Goal: Information Seeking & Learning: Learn about a topic

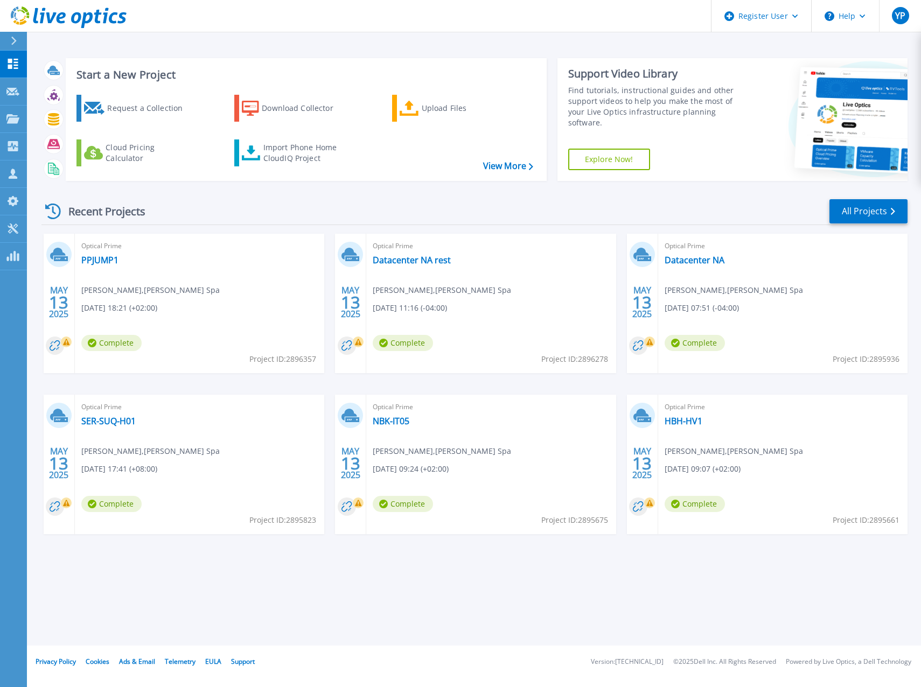
click at [12, 43] on icon at bounding box center [14, 41] width 6 height 9
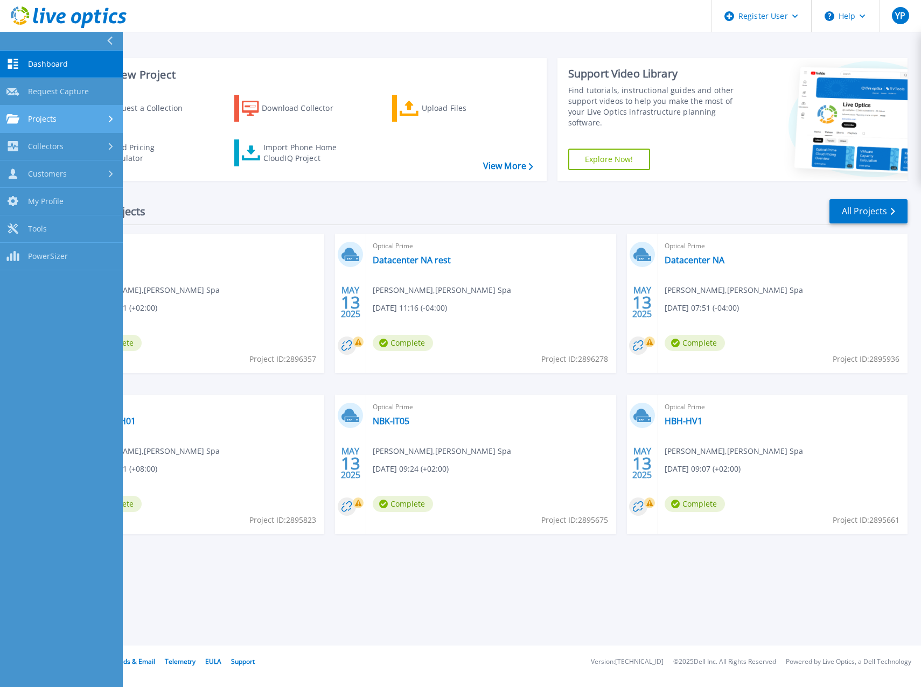
click at [62, 116] on div "Projects" at bounding box center [61, 119] width 110 height 10
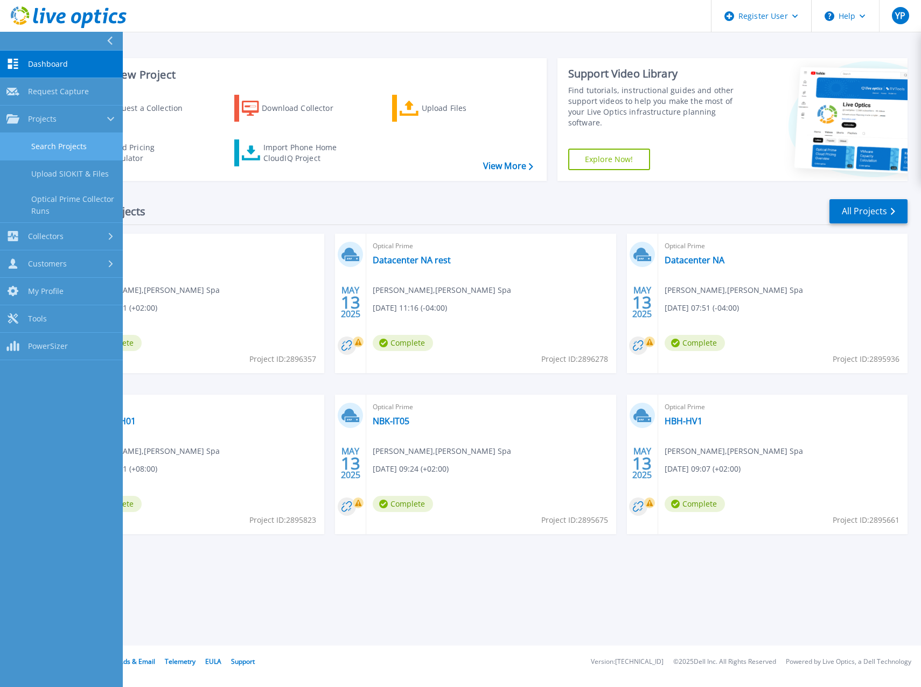
click at [53, 145] on link "Search Projects" at bounding box center [61, 146] width 123 height 27
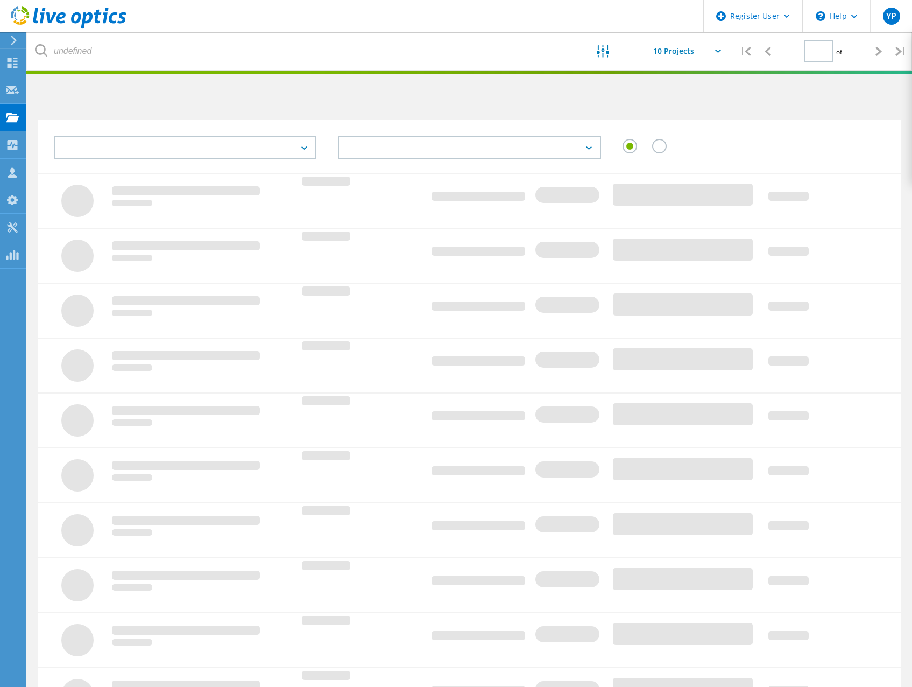
type input "1"
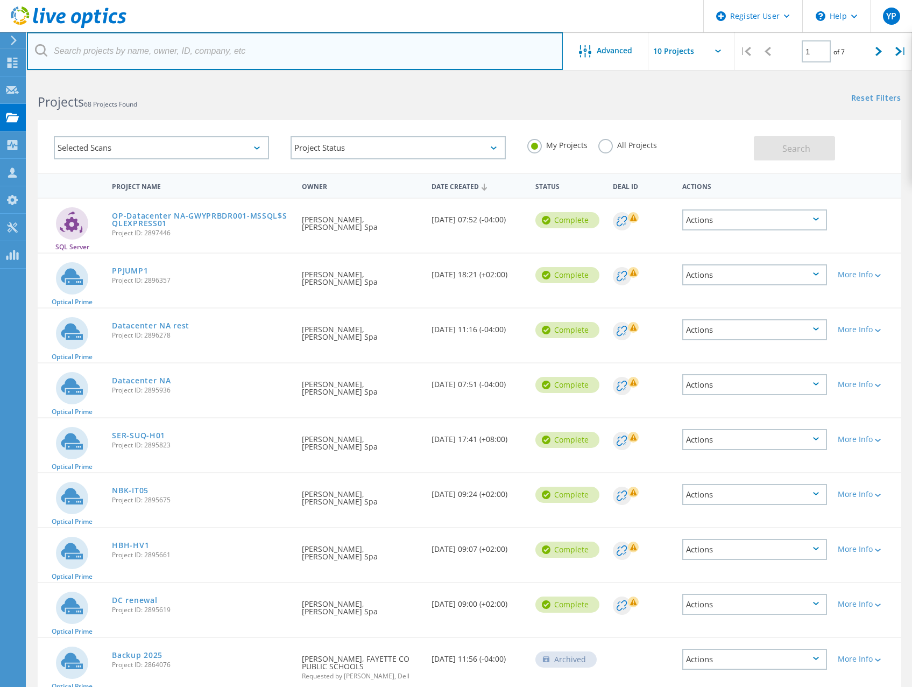
click at [135, 58] on input "text" at bounding box center [295, 51] width 536 height 38
type input "republic"
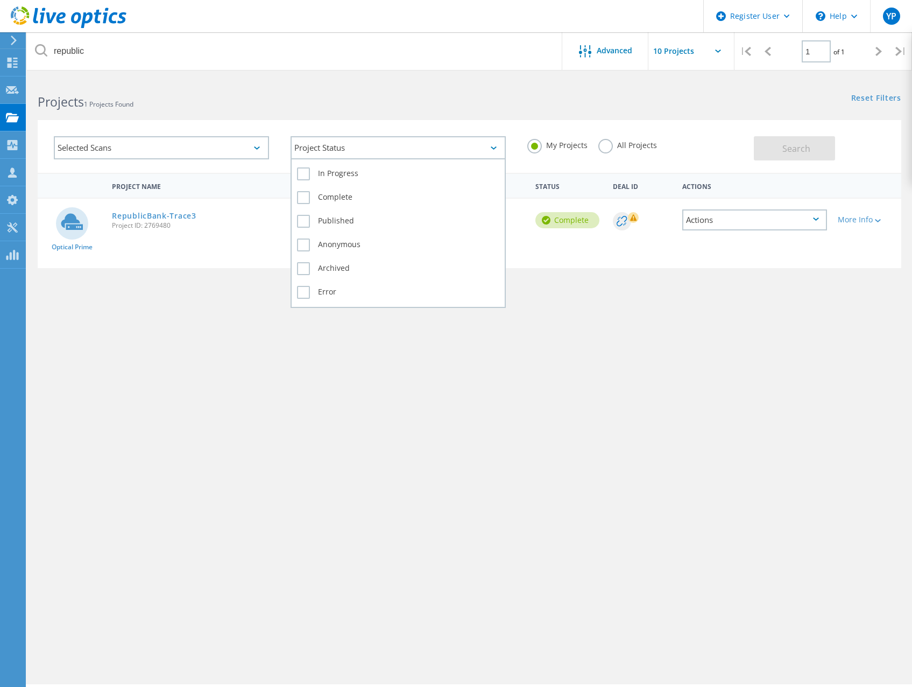
click at [353, 145] on div "Project Status" at bounding box center [398, 147] width 215 height 23
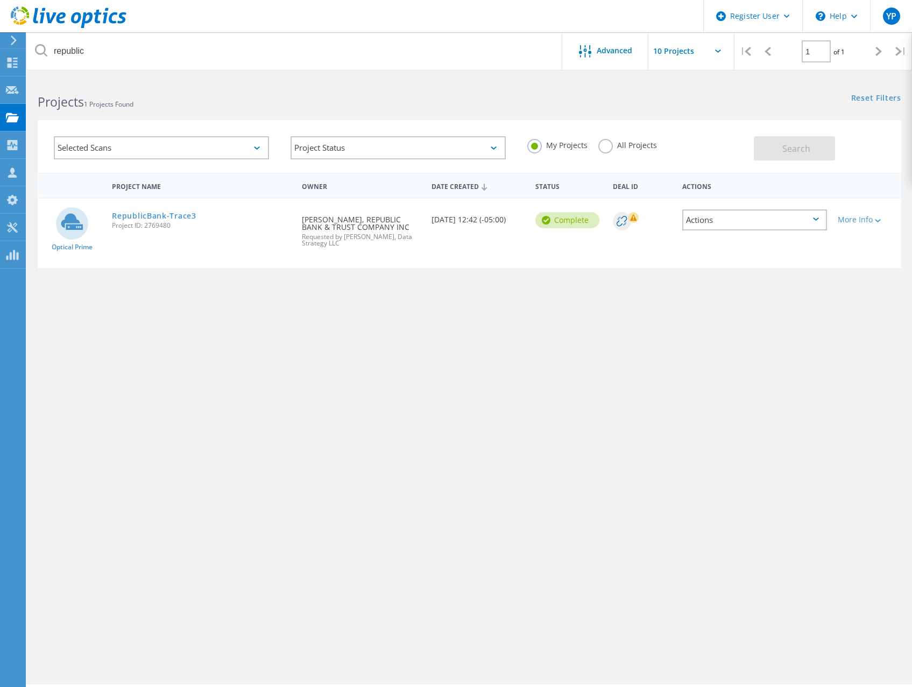
click at [241, 146] on div "Selected Scans" at bounding box center [161, 147] width 215 height 23
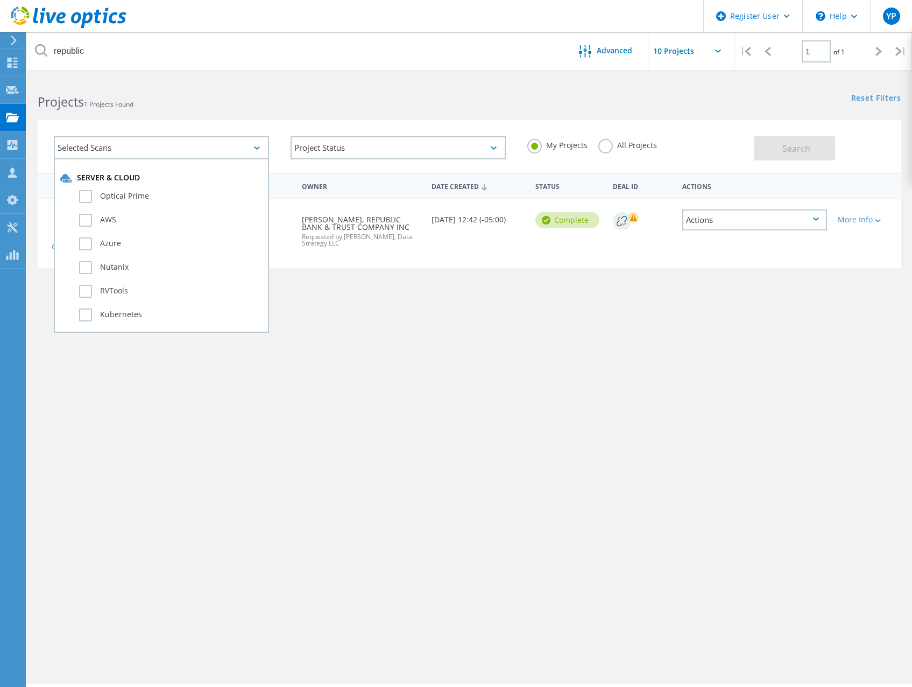
click at [350, 114] on div "Selected Scans Server & Cloud Optical Prime AWS Azure Nutanix RVTools Kubernete…" at bounding box center [470, 140] width 886 height 66
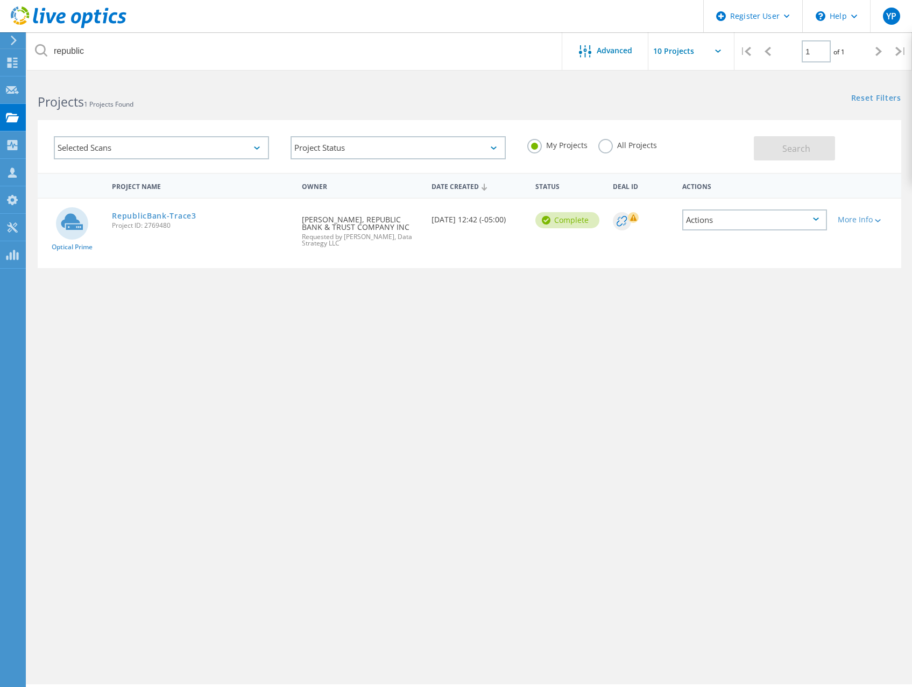
click at [609, 149] on label "All Projects" at bounding box center [628, 144] width 59 height 10
click at [0, 0] on input "All Projects" at bounding box center [0, 0] width 0 height 0
click at [812, 143] on button "Search" at bounding box center [794, 148] width 81 height 24
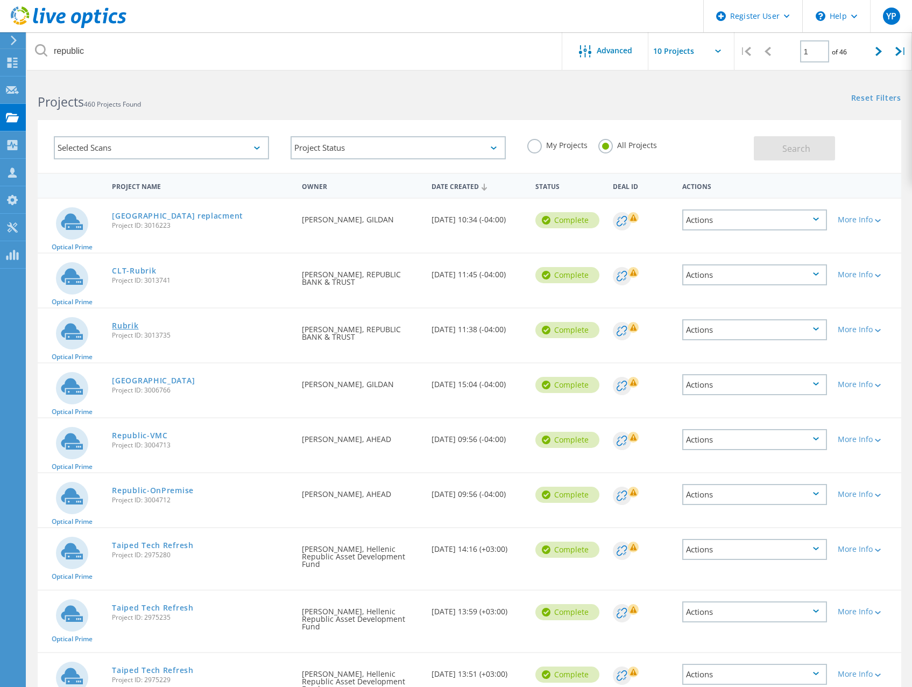
click at [126, 325] on link "Rubrik" at bounding box center [125, 326] width 26 height 8
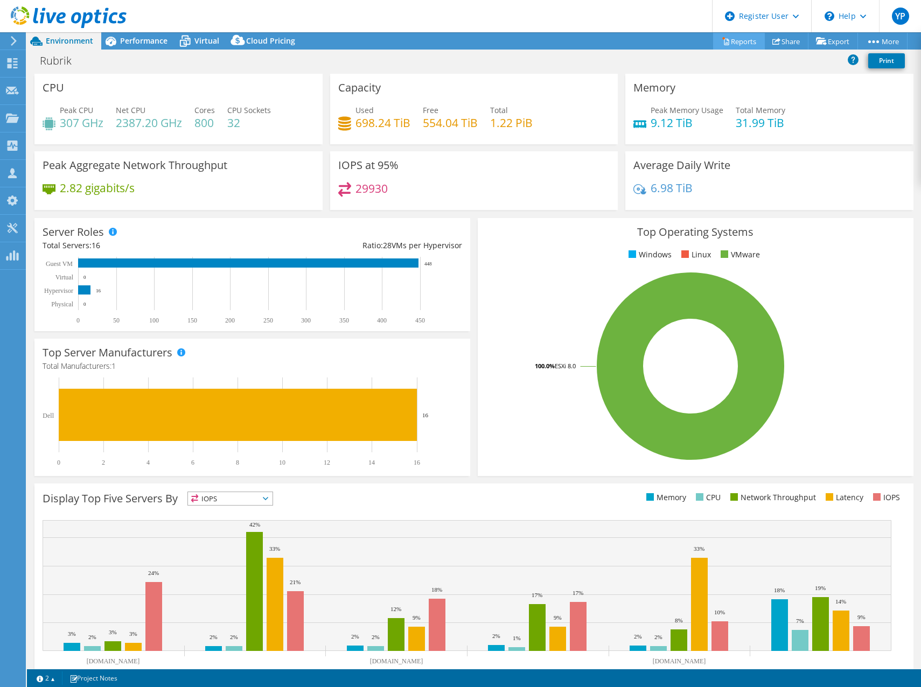
click at [727, 43] on link "Reports" at bounding box center [739, 41] width 52 height 17
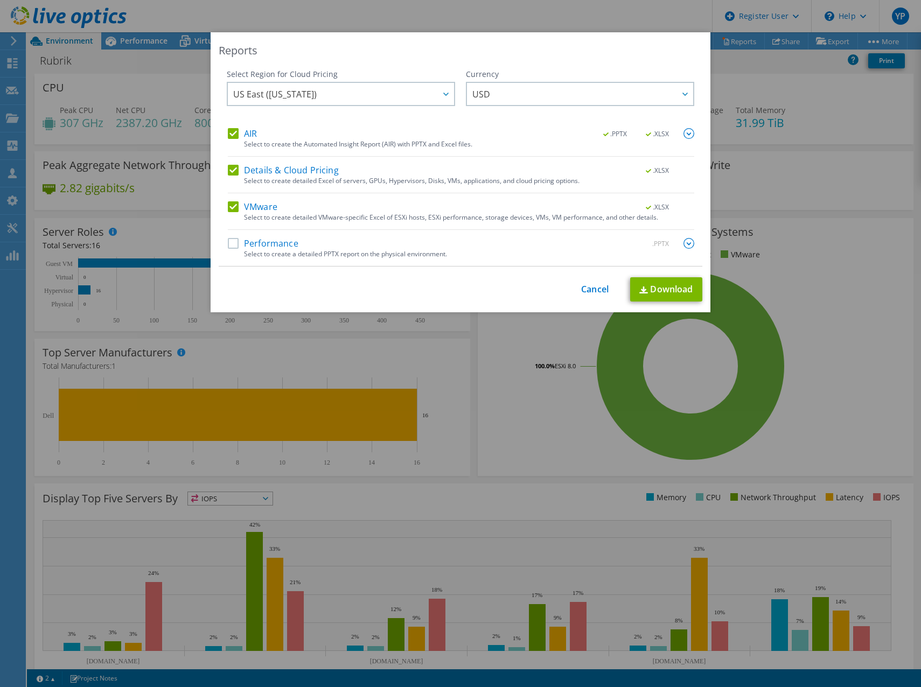
click at [586, 295] on div "This process may take a while, please wait... Cancel Download" at bounding box center [460, 289] width 483 height 24
click at [591, 290] on link "Cancel" at bounding box center [594, 289] width 27 height 10
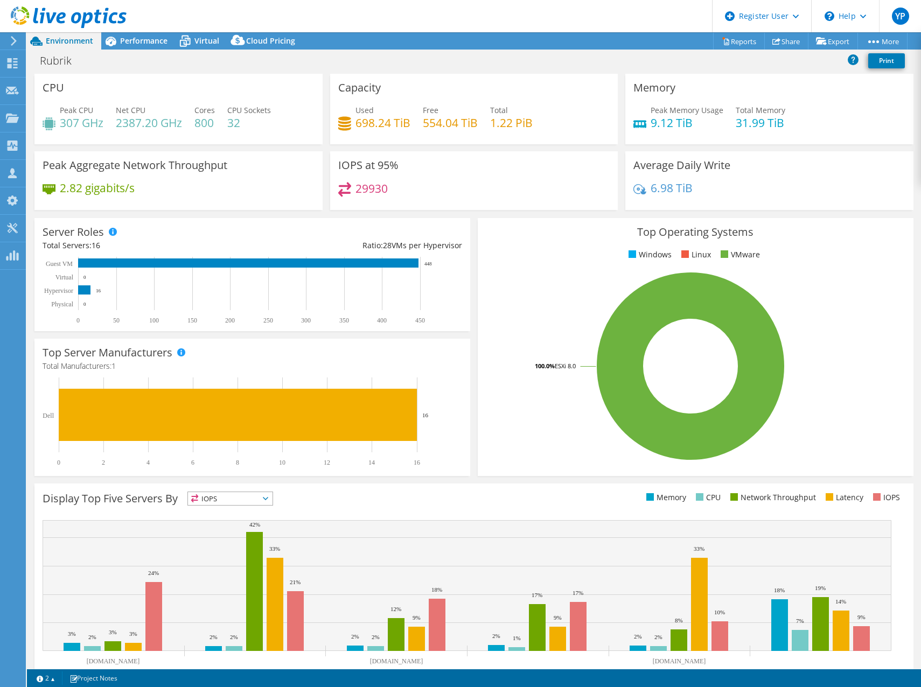
click at [365, 189] on h4 "29930" at bounding box center [371, 188] width 32 height 12
click at [203, 122] on h4 "800" at bounding box center [204, 123] width 20 height 12
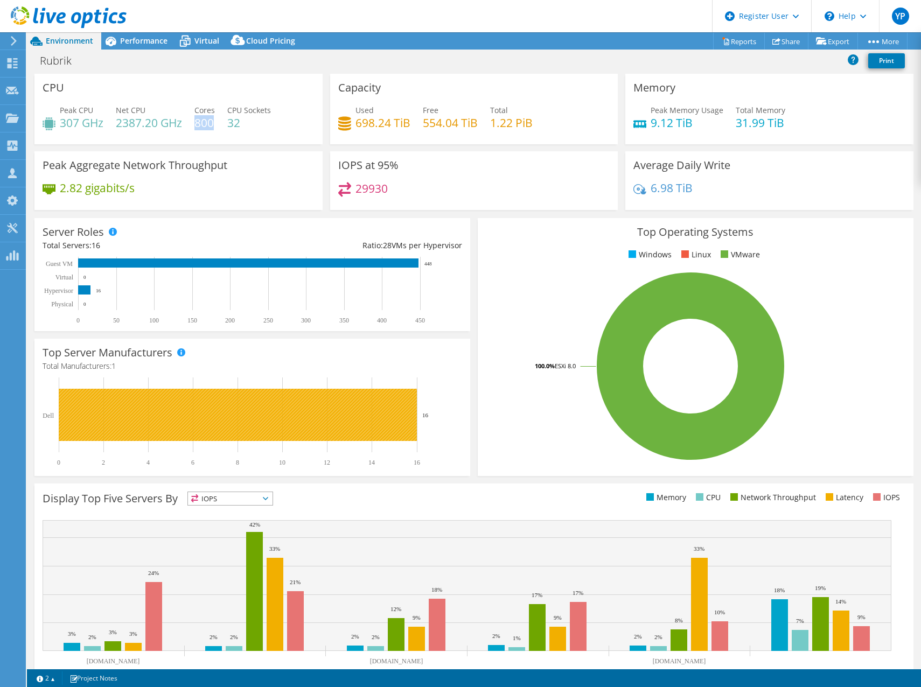
click at [425, 415] on text "16" at bounding box center [425, 415] width 6 height 6
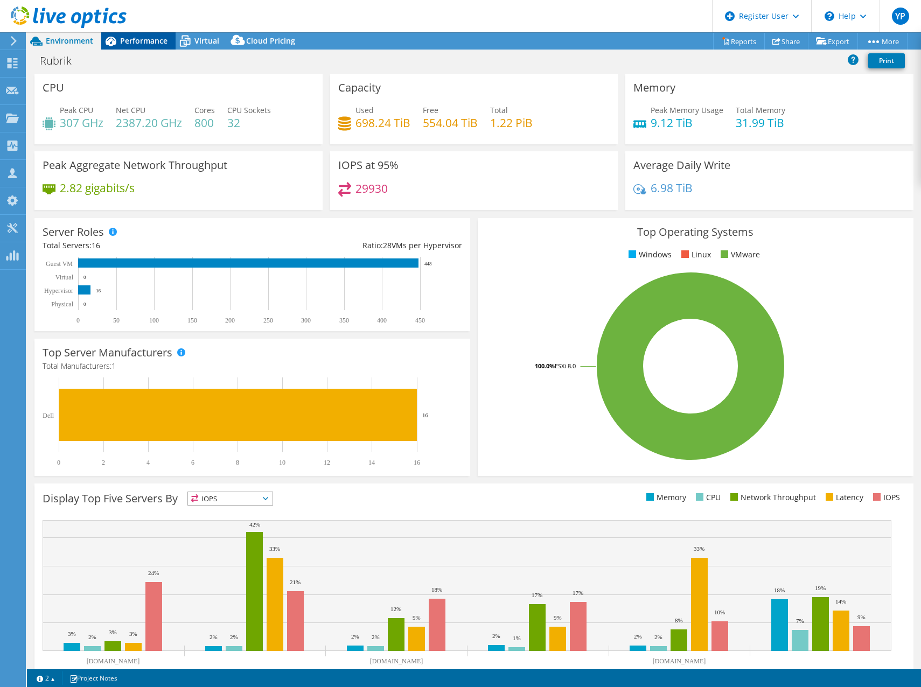
click at [142, 41] on span "Performance" at bounding box center [143, 41] width 47 height 10
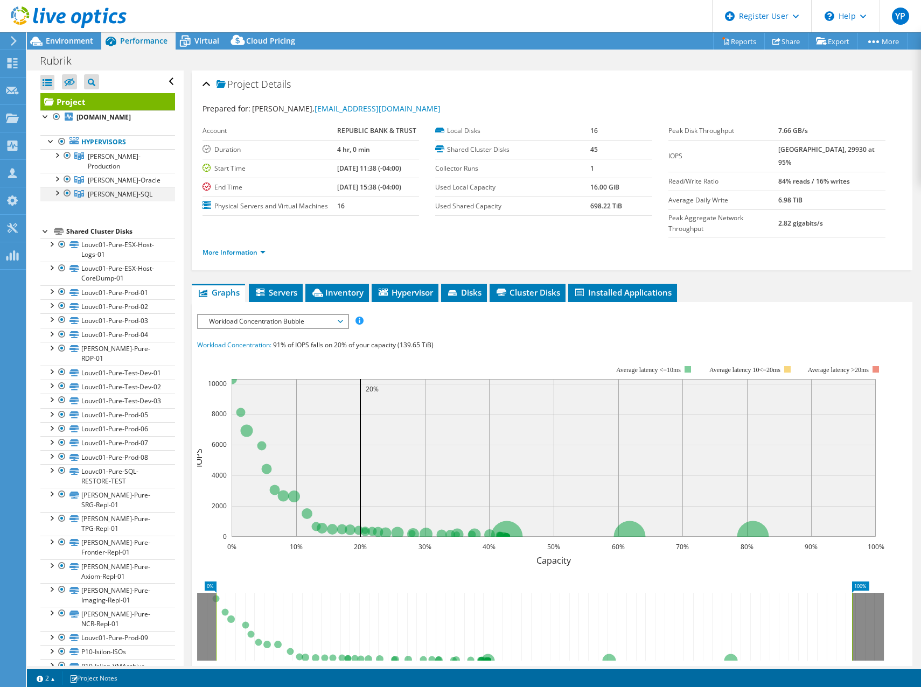
click at [58, 187] on div at bounding box center [56, 192] width 11 height 11
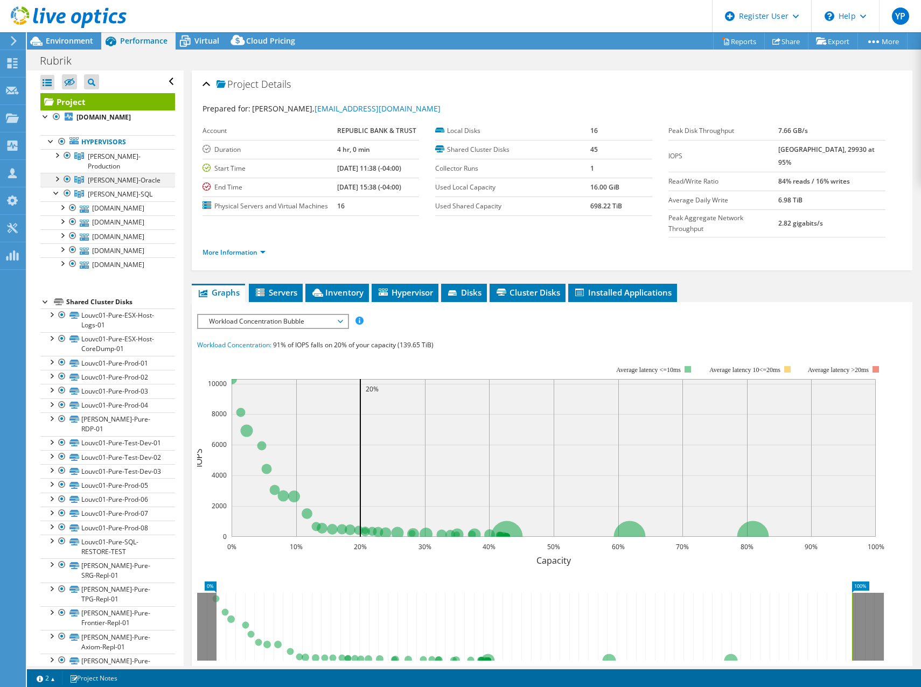
click at [58, 173] on div at bounding box center [56, 178] width 11 height 11
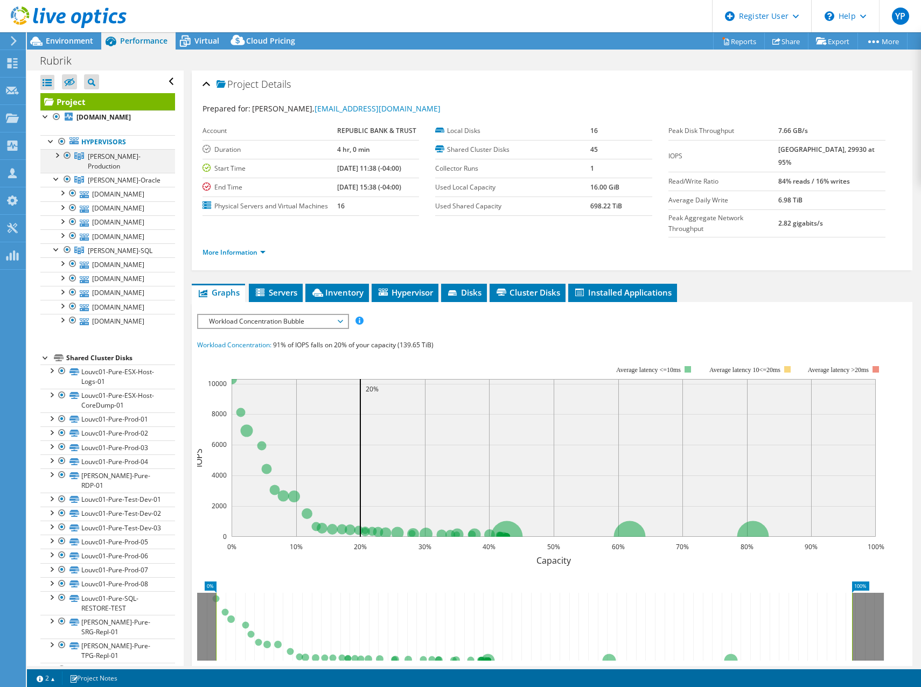
click at [60, 150] on div at bounding box center [56, 154] width 11 height 11
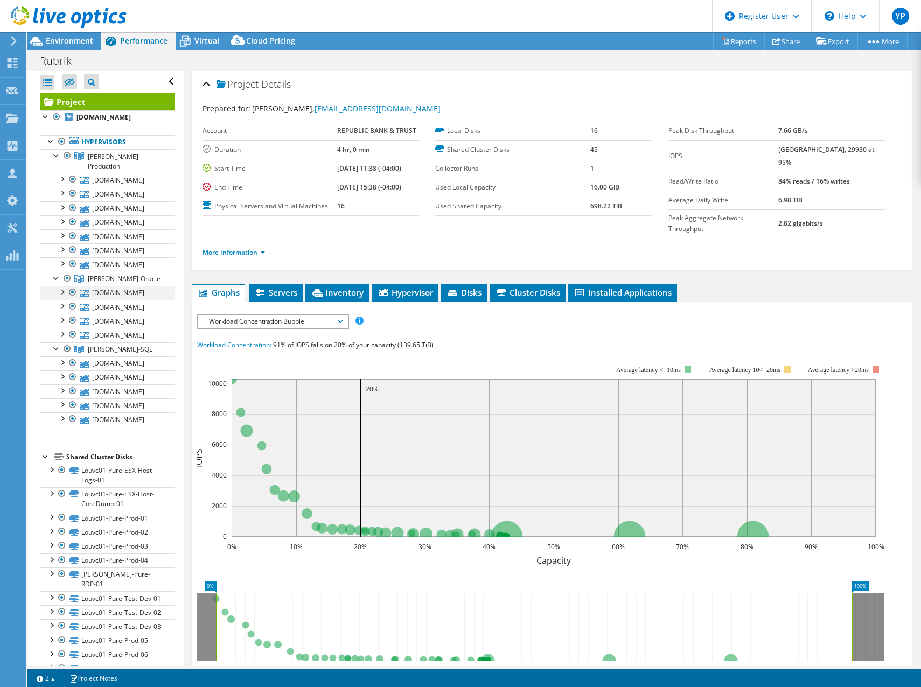
click at [65, 286] on div at bounding box center [62, 291] width 11 height 11
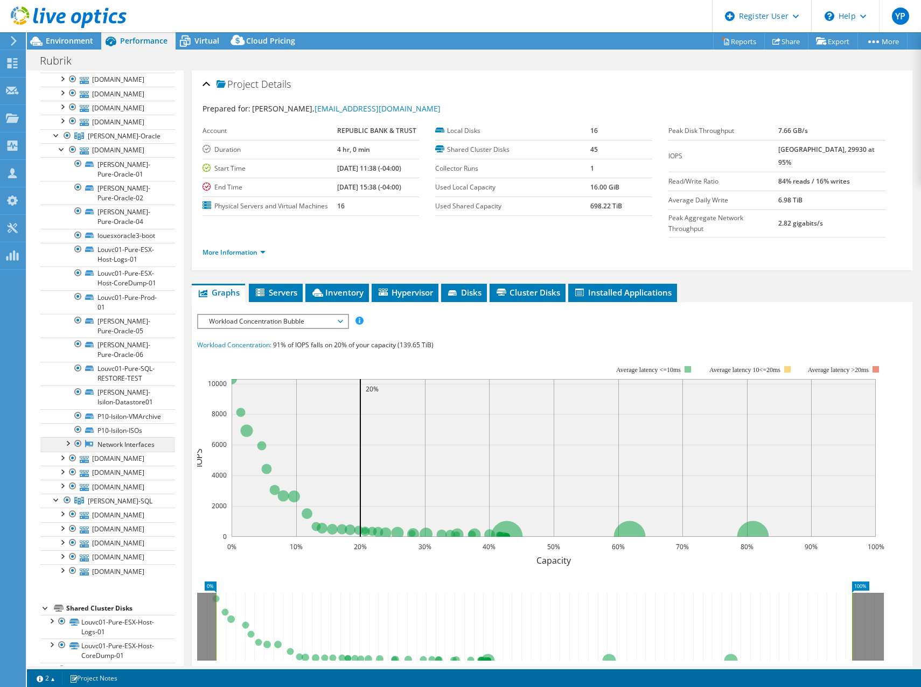
scroll to position [161, 0]
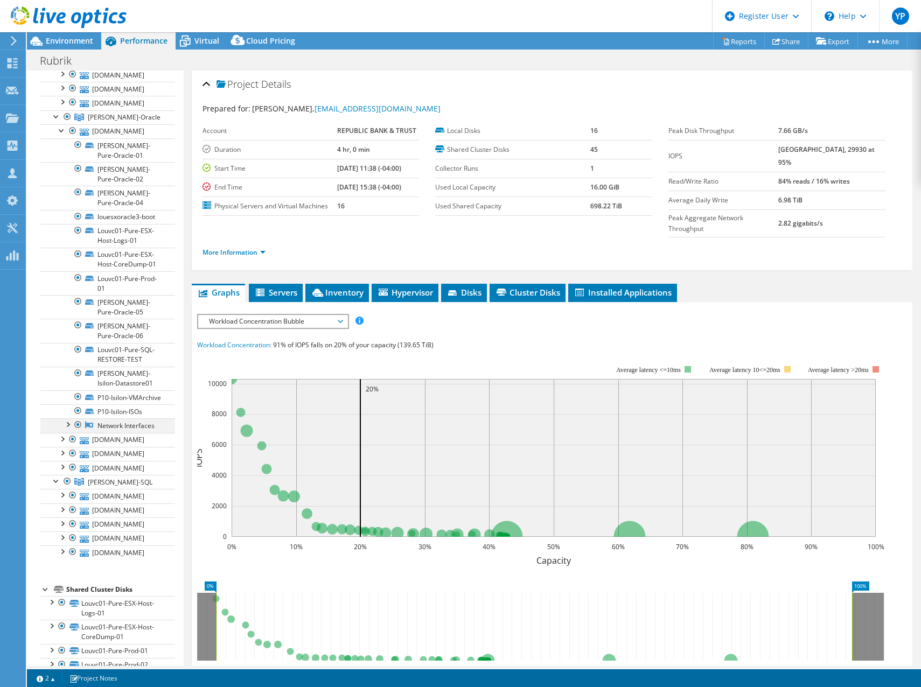
click at [69, 429] on div at bounding box center [67, 423] width 11 height 11
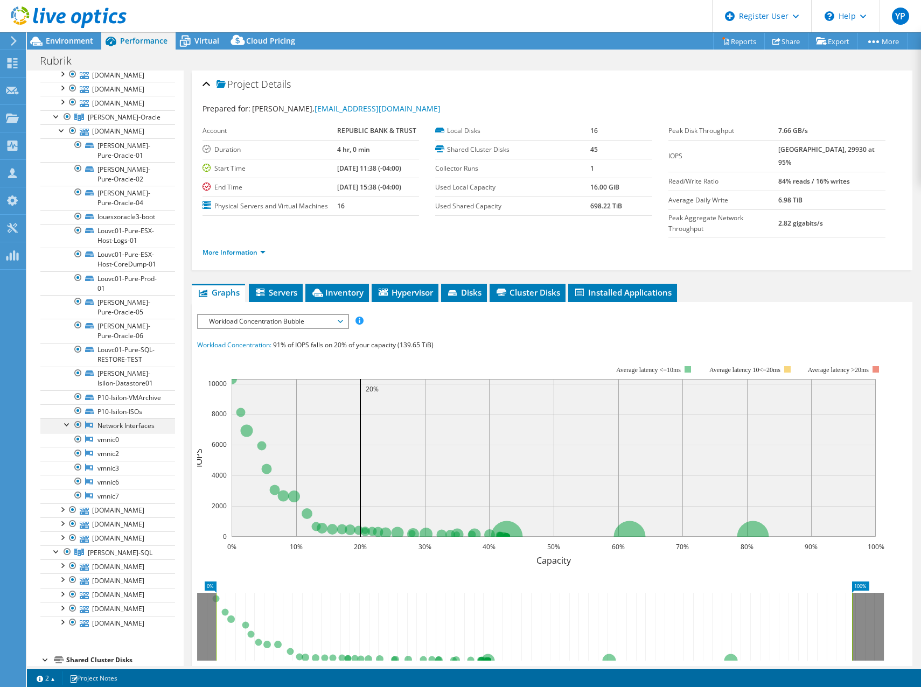
click at [69, 429] on div at bounding box center [67, 423] width 11 height 11
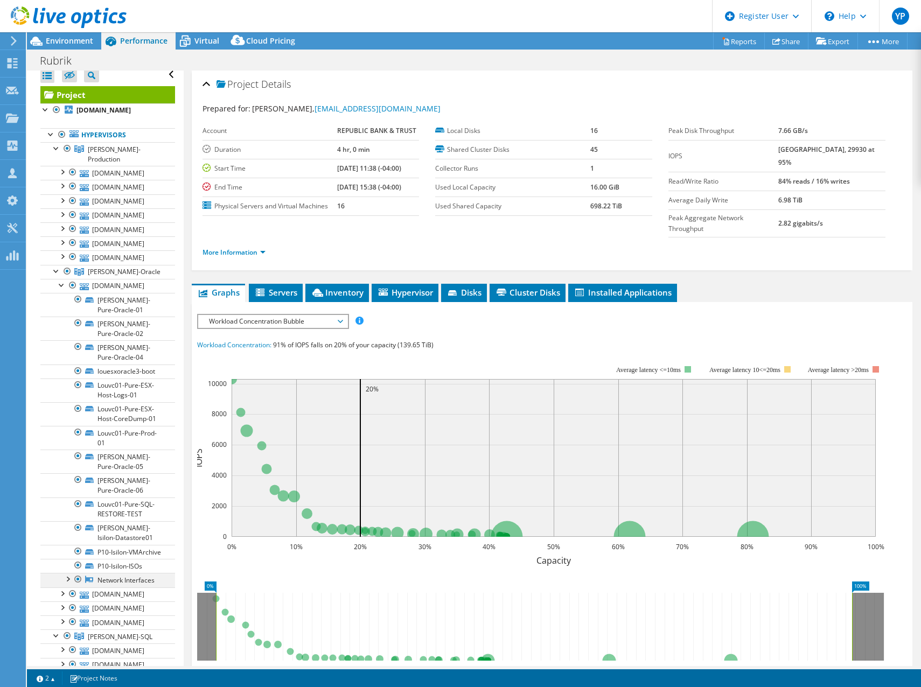
scroll to position [0, 0]
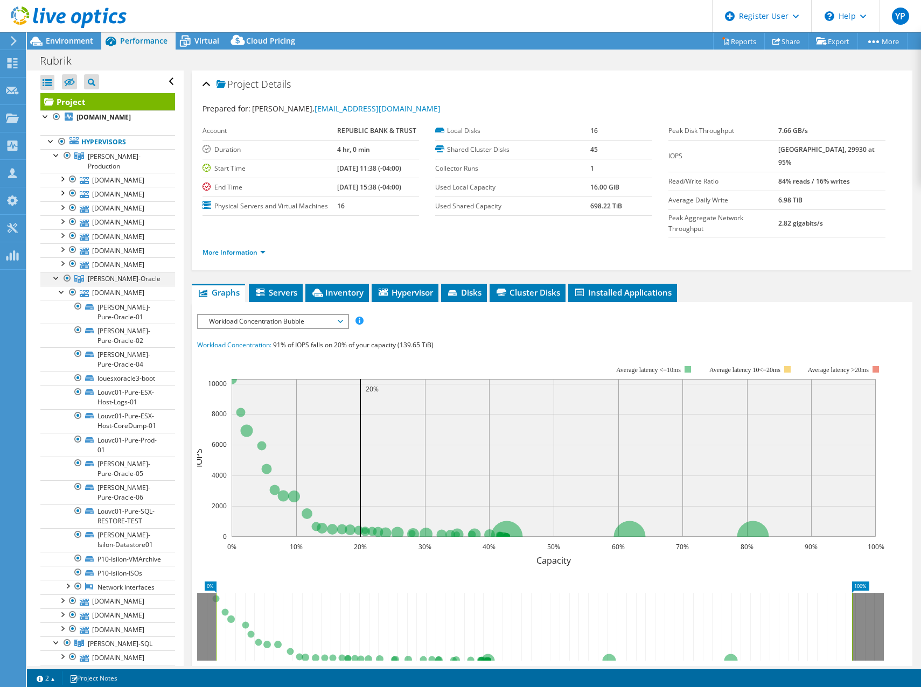
click at [53, 272] on div at bounding box center [56, 277] width 11 height 11
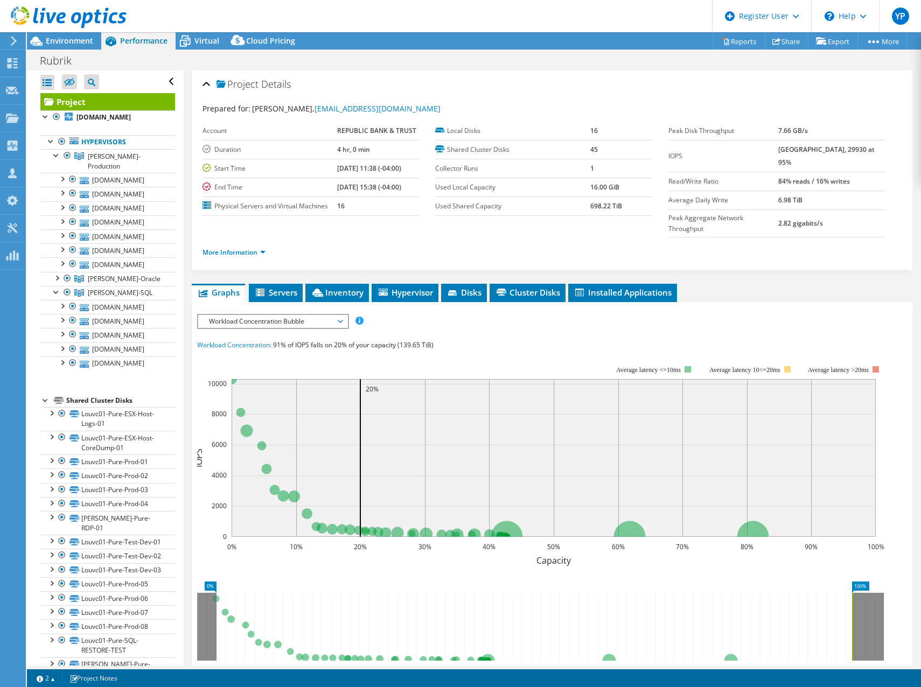
click at [790, 155] on td "42527 at Peak, 29930 at 95%" at bounding box center [831, 156] width 107 height 32
click at [791, 150] on b "42527 at Peak, 29930 at 95%" at bounding box center [826, 156] width 96 height 22
click at [250, 248] on link "More Information" at bounding box center [233, 252] width 63 height 9
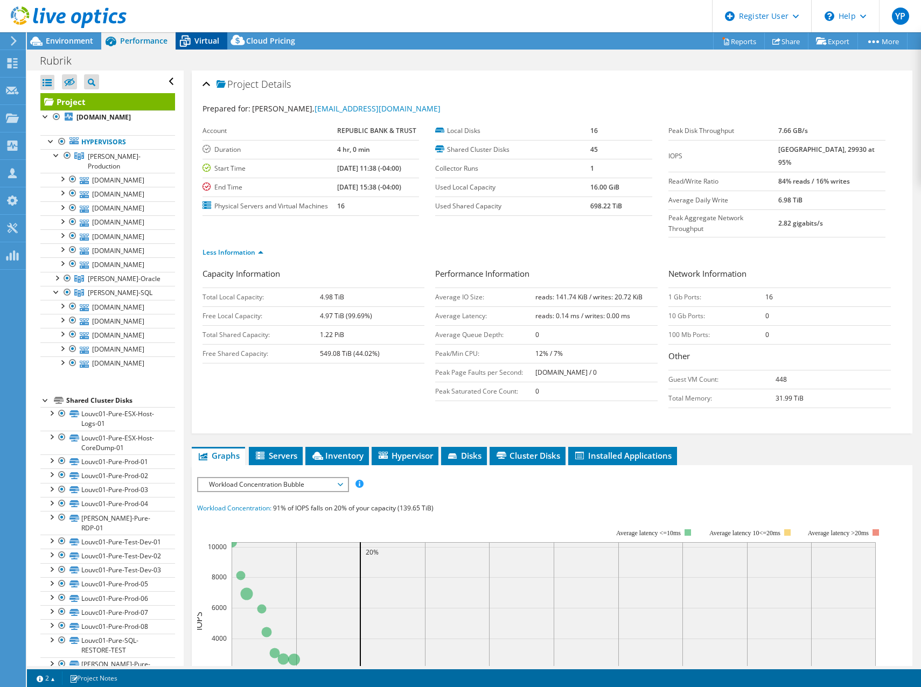
click at [203, 44] on span "Virtual" at bounding box center [206, 41] width 25 height 10
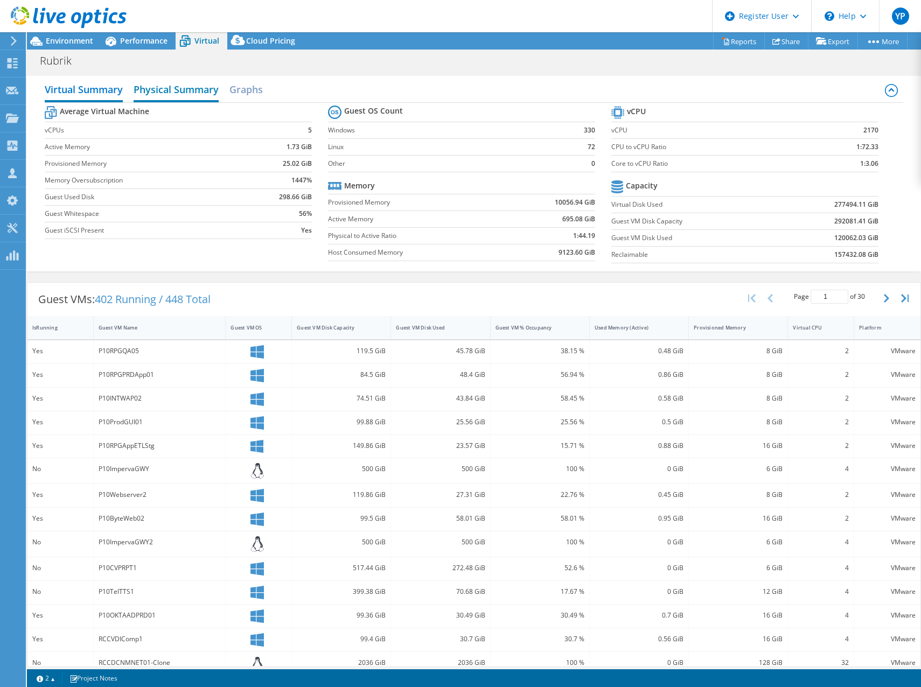
click at [178, 89] on h2 "Physical Summary" at bounding box center [176, 91] width 85 height 24
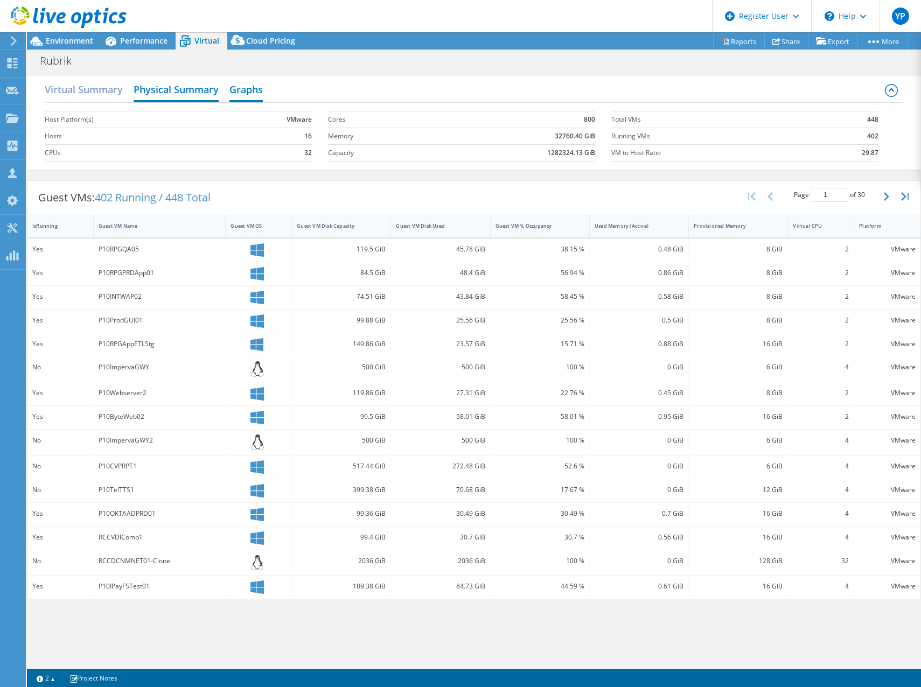
click at [255, 91] on h2 "Graphs" at bounding box center [245, 91] width 33 height 24
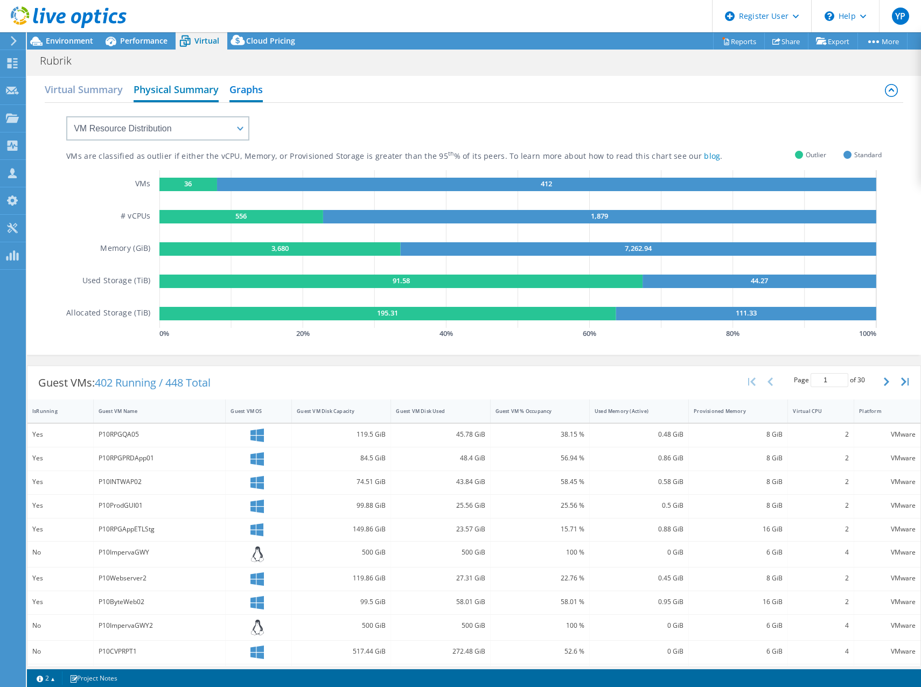
click at [180, 97] on h2 "Physical Summary" at bounding box center [176, 91] width 85 height 24
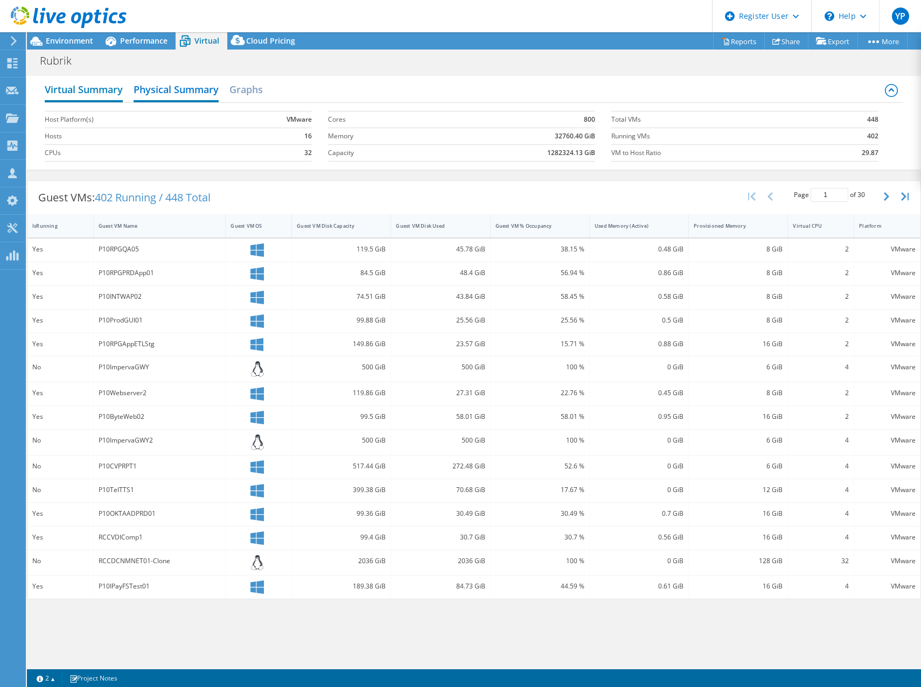
click at [101, 96] on h2 "Virtual Summary" at bounding box center [84, 91] width 78 height 24
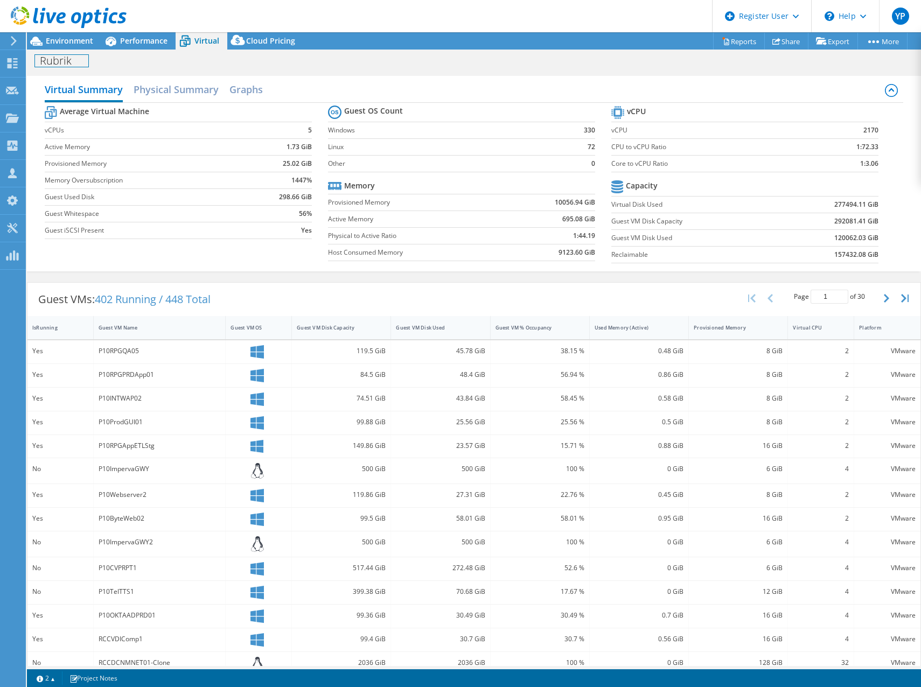
click at [55, 58] on h1 "Rubrik" at bounding box center [61, 61] width 53 height 12
click at [256, 66] on div "Rubrik Print" at bounding box center [474, 61] width 894 height 20
click at [40, 61] on div "Dashboard" at bounding box center [50, 63] width 51 height 27
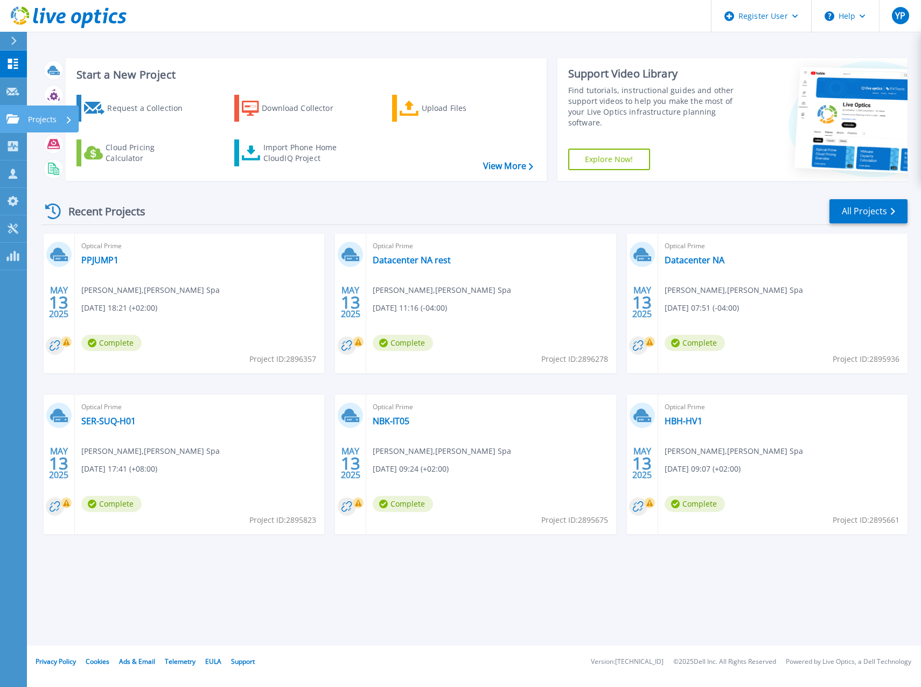
click at [52, 118] on p "Projects" at bounding box center [42, 120] width 29 height 28
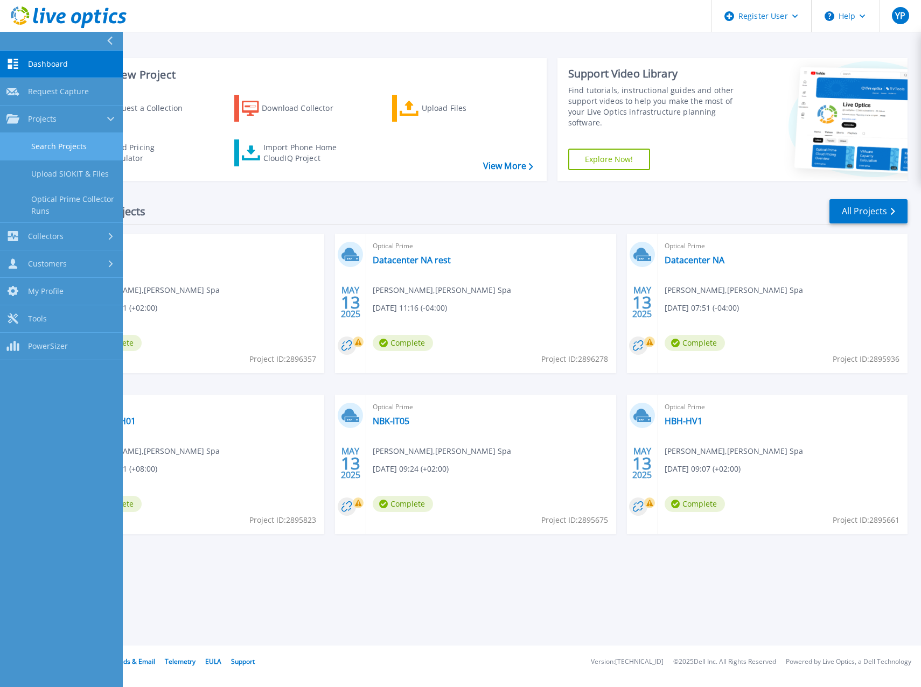
click at [65, 147] on link "Search Projects" at bounding box center [61, 146] width 123 height 27
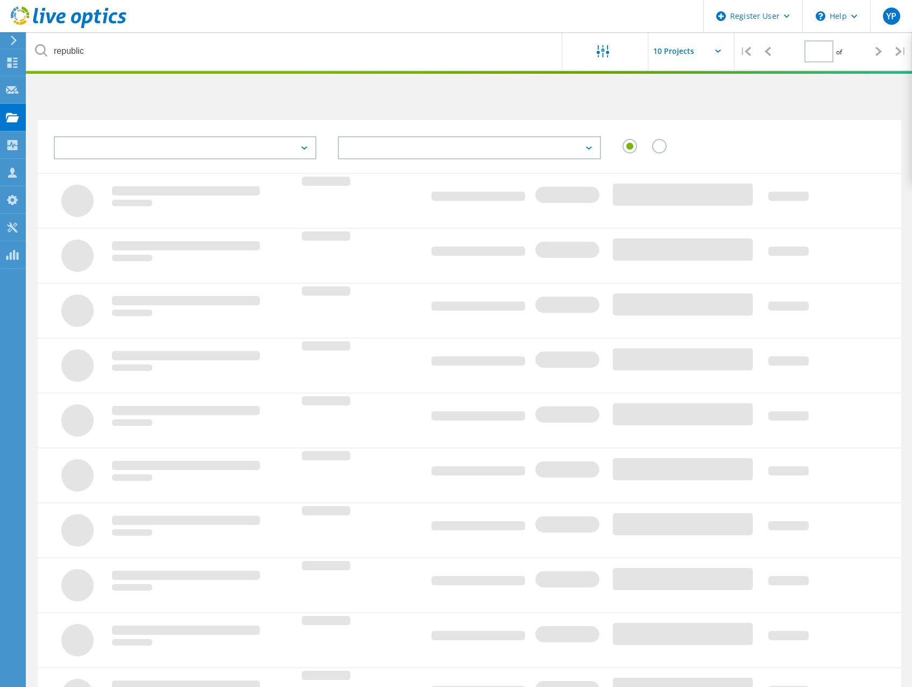
type input "1"
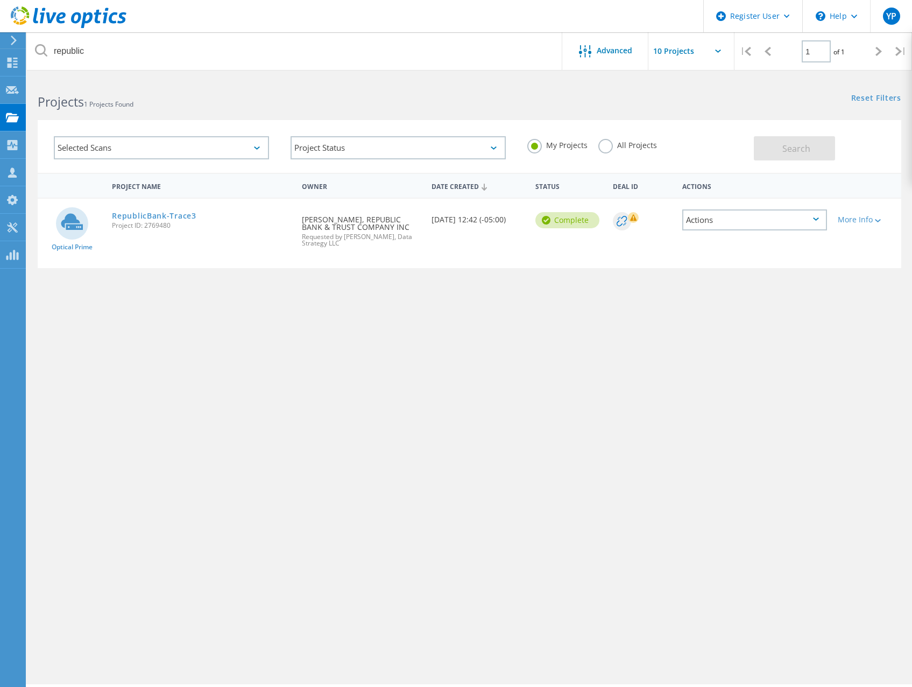
click at [598, 145] on div "My Projects All Projects" at bounding box center [635, 145] width 237 height 40
click at [603, 145] on label "All Projects" at bounding box center [628, 144] width 59 height 10
click at [0, 0] on input "All Projects" at bounding box center [0, 0] width 0 height 0
click at [252, 109] on h2 "Projects 1 Projects Found" at bounding box center [248, 102] width 421 height 18
click at [201, 98] on h2 "Projects 1 Projects Found" at bounding box center [248, 102] width 421 height 18
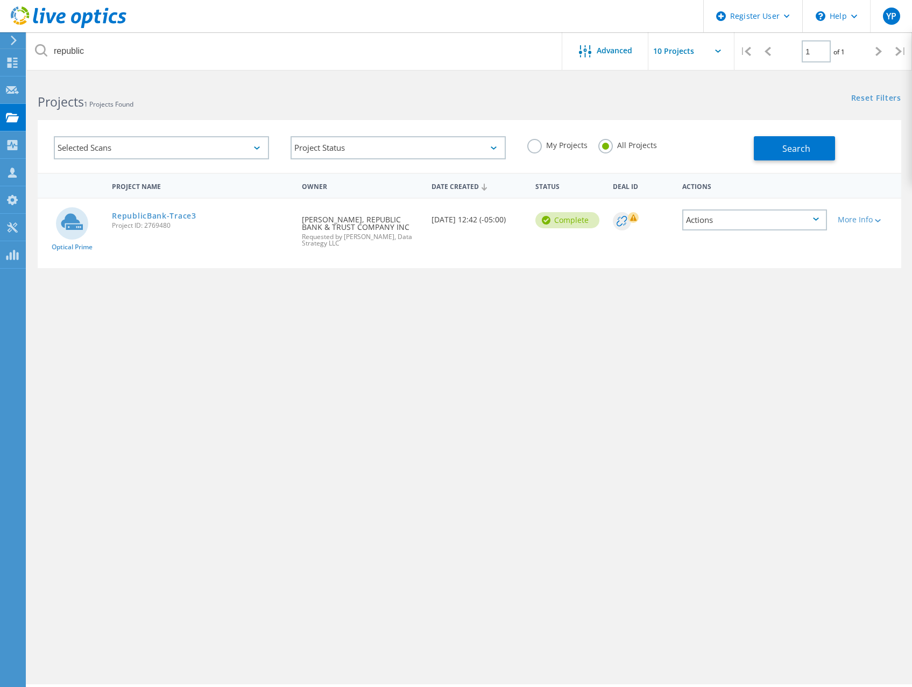
click at [139, 150] on div "Selected Scans" at bounding box center [161, 147] width 215 height 23
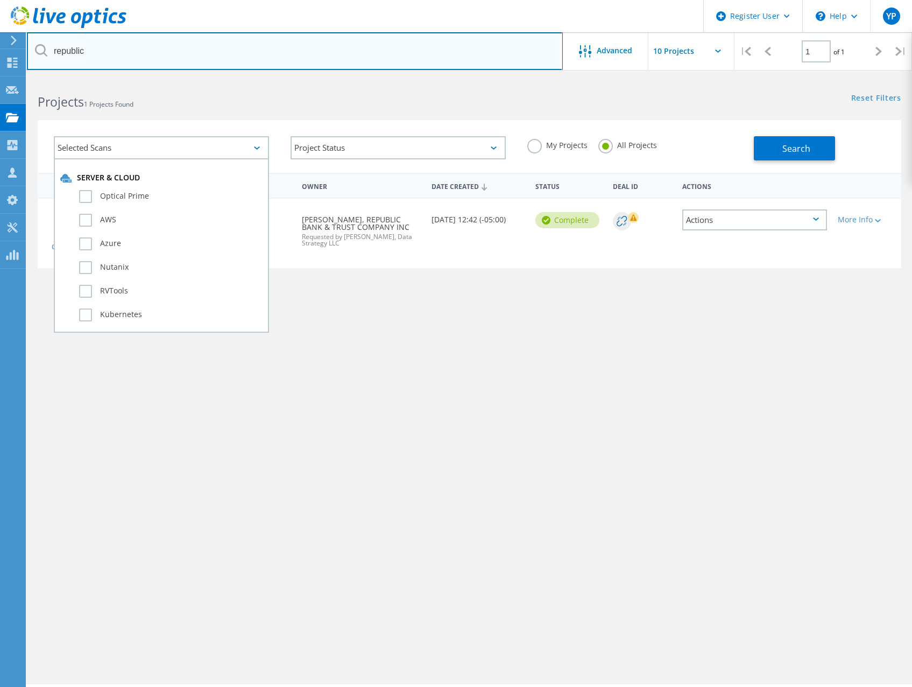
click at [109, 44] on input "republic" at bounding box center [295, 51] width 536 height 38
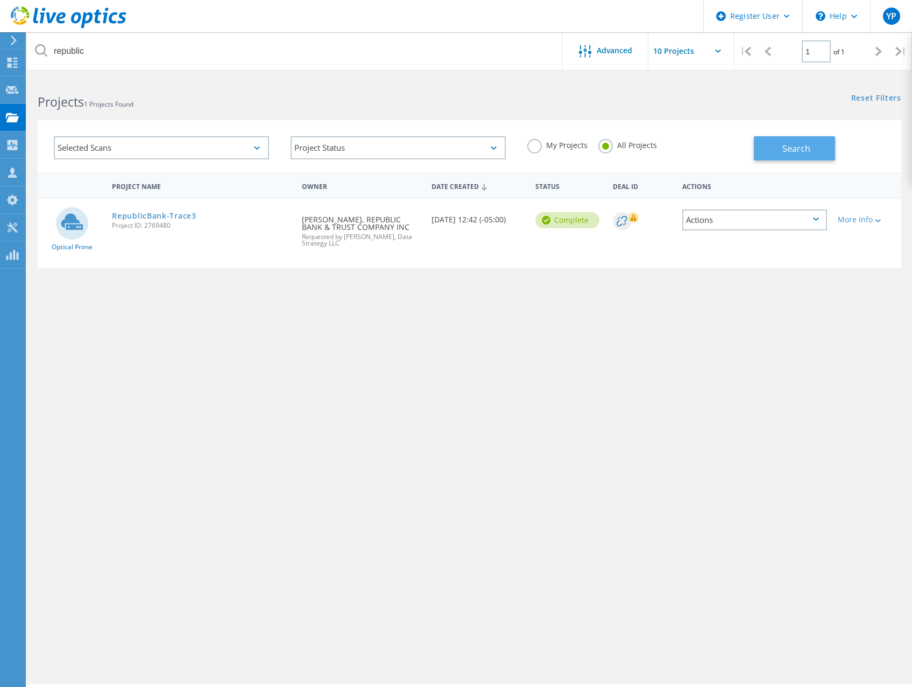
click at [791, 143] on span "Search" at bounding box center [797, 149] width 28 height 12
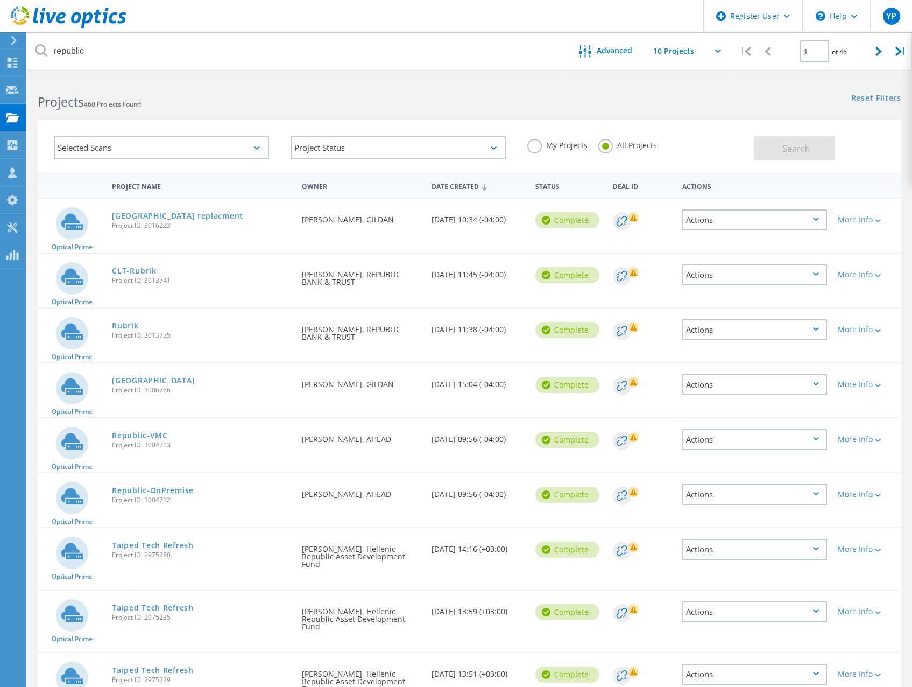
click at [156, 489] on link "Republic-OnPremise" at bounding box center [153, 491] width 82 height 8
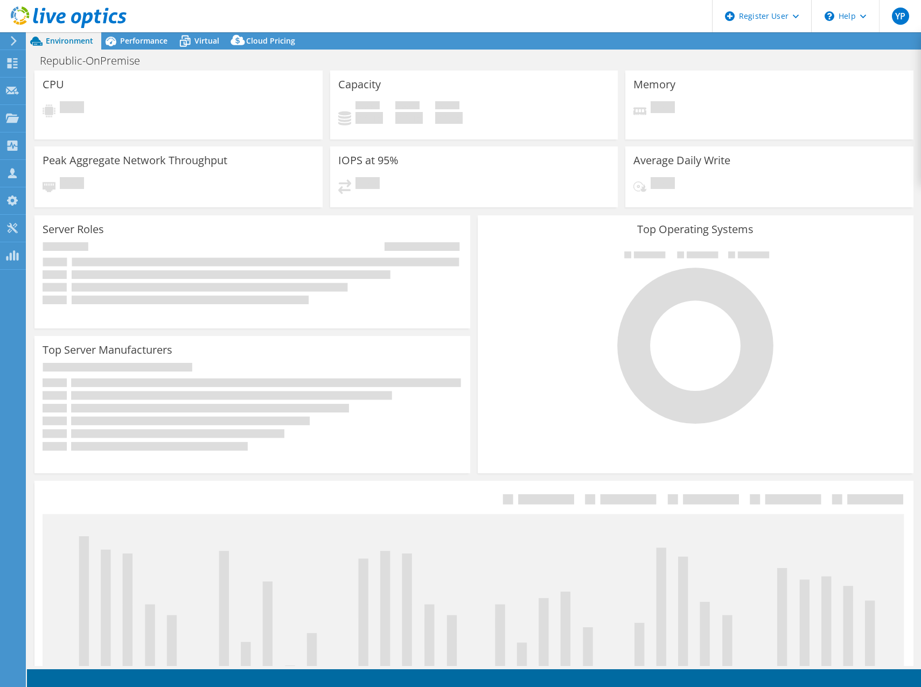
select select "USD"
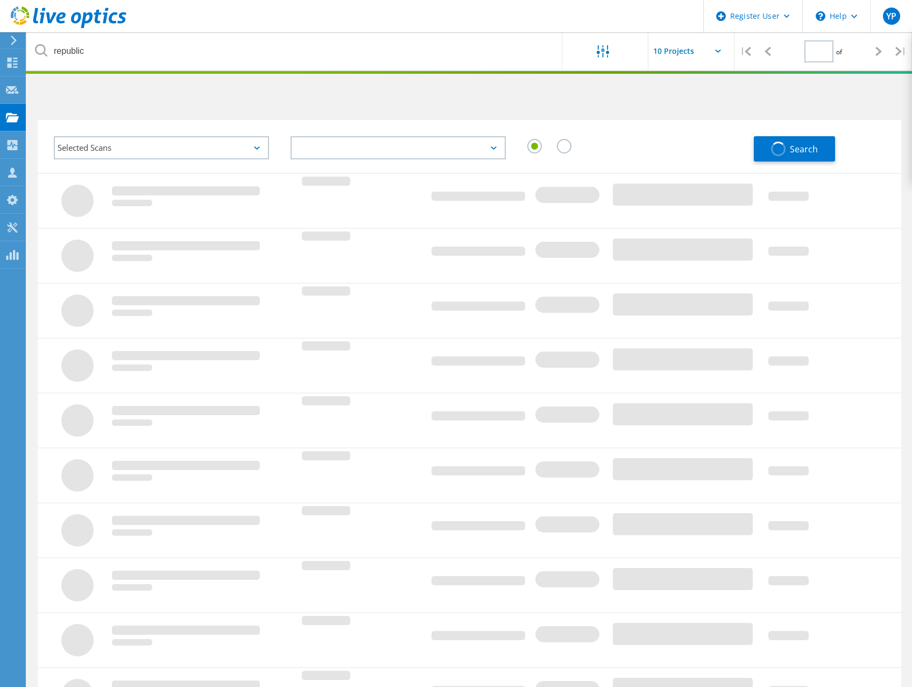
type input "1"
